Goal: Book appointment/travel/reservation

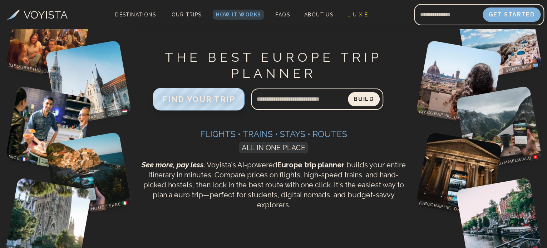
click at [218, 97] on span "FIND YOUR TRIP" at bounding box center [198, 99] width 73 height 9
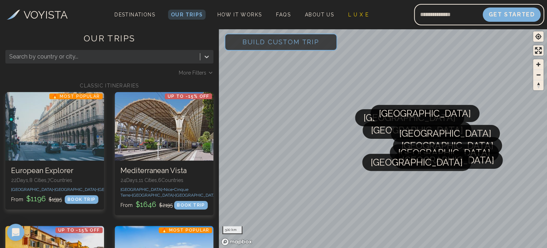
click at [262, 41] on span "Build Custom Trip" at bounding box center [281, 42] width 100 height 30
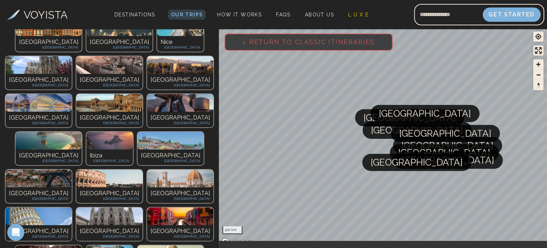
scroll to position [122, 0]
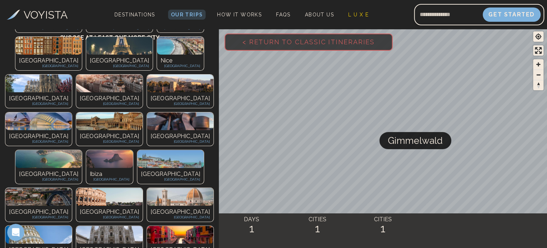
scroll to position [187, 0]
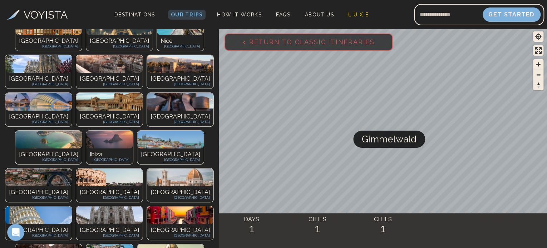
click at [270, 43] on span "< Return to Classic Itineraries" at bounding box center [308, 42] width 155 height 30
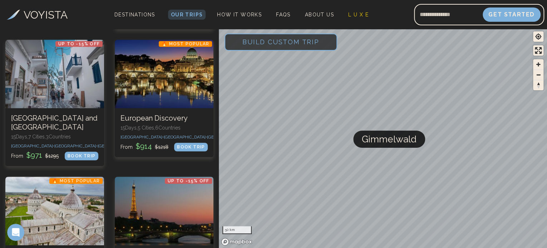
scroll to position [199, 0]
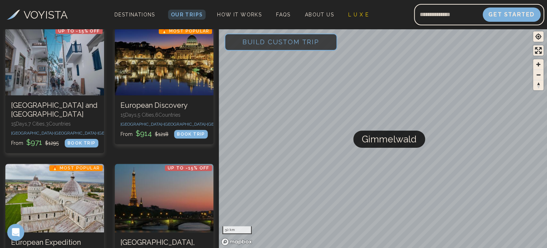
click at [265, 44] on span "Build Custom Trip" at bounding box center [281, 42] width 100 height 30
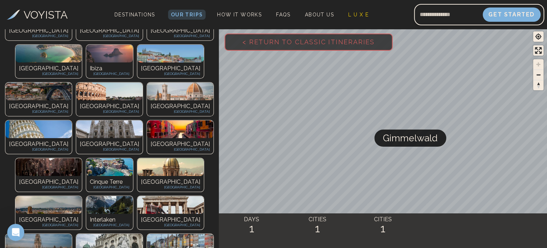
scroll to position [281, 0]
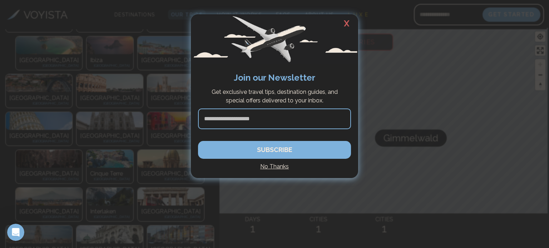
click at [346, 24] on h2 "X" at bounding box center [346, 23] width 23 height 19
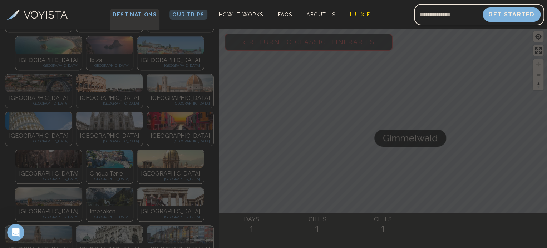
click at [132, 13] on span "Destinations" at bounding box center [135, 19] width 50 height 21
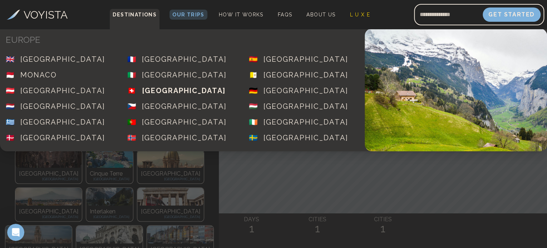
click at [173, 86] on div "[GEOGRAPHIC_DATA]" at bounding box center [184, 91] width 84 height 10
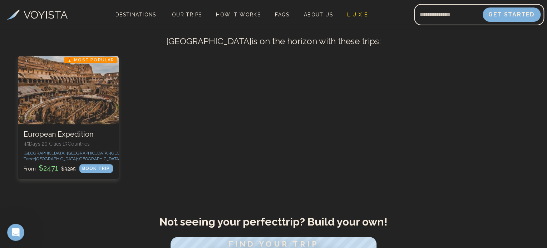
scroll to position [163, 0]
